Goal: Task Accomplishment & Management: Complete application form

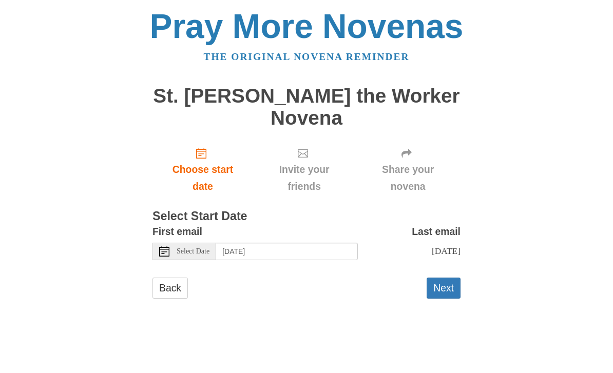
click at [203, 248] on span "Select Date" at bounding box center [193, 251] width 33 height 7
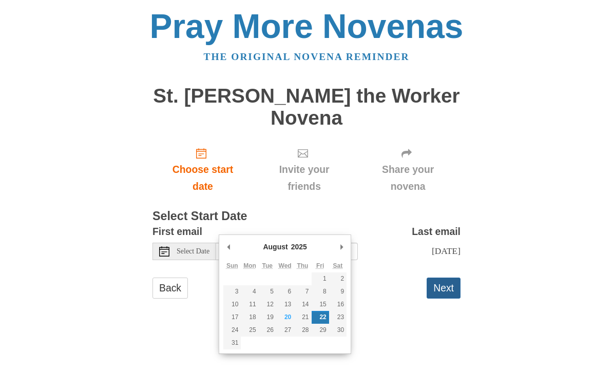
click at [452, 278] on button "Next" at bounding box center [444, 288] width 34 height 21
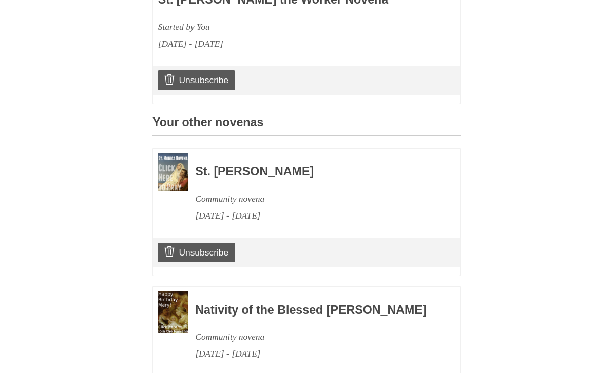
scroll to position [364, 0]
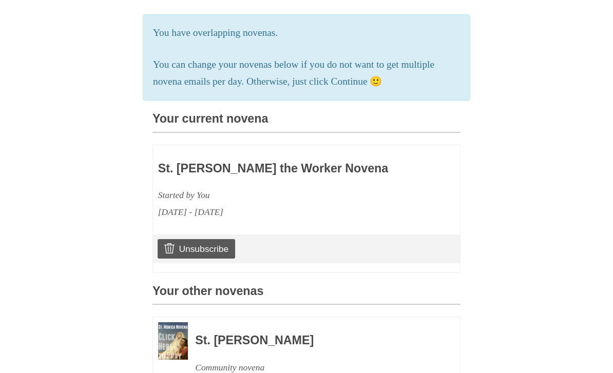
scroll to position [297, 0]
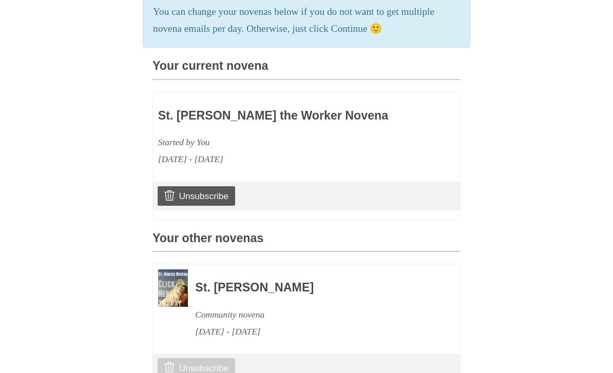
click at [217, 359] on link "Unsubscribe" at bounding box center [197, 369] width 78 height 20
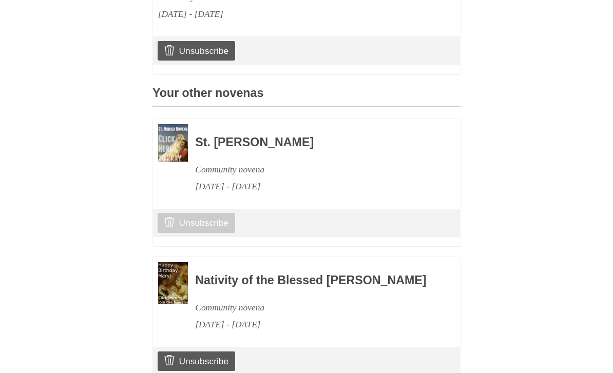
scroll to position [464, 0]
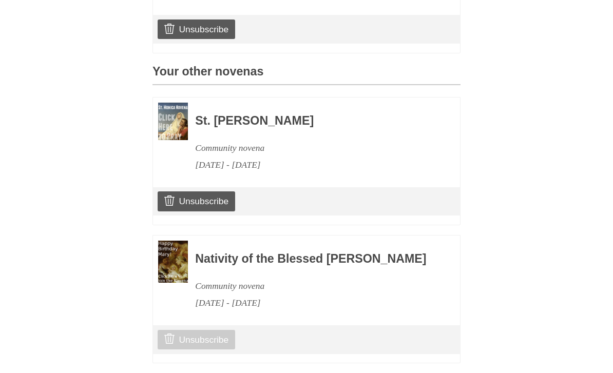
click at [220, 330] on link "Unsubscribe" at bounding box center [197, 340] width 78 height 20
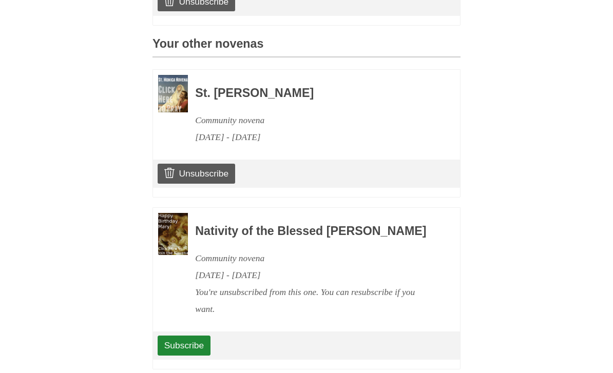
scroll to position [497, 0]
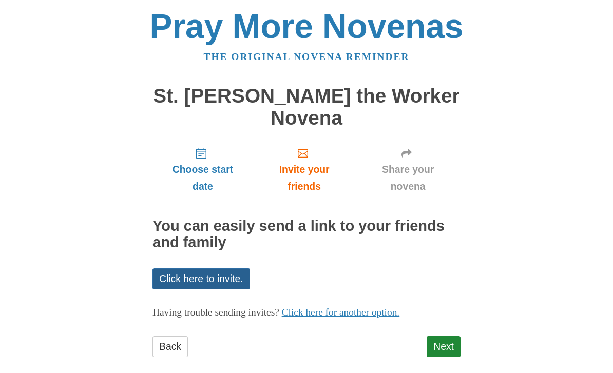
click at [228, 268] on link "Click here to invite." at bounding box center [201, 278] width 98 height 21
click at [439, 336] on link "Next" at bounding box center [444, 346] width 34 height 21
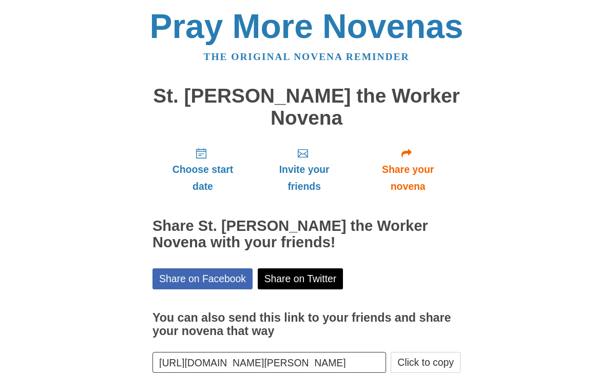
scroll to position [2, 0]
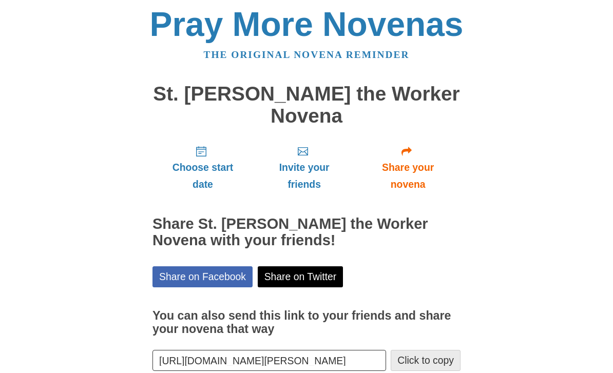
click at [433, 350] on button "Click to copy" at bounding box center [426, 360] width 70 height 21
click at [511, 178] on div "Pray More Novenas The original novena reminder St. [PERSON_NAME] the Worker Nov…" at bounding box center [306, 215] width 498 height 434
